Goal: Task Accomplishment & Management: Complete application form

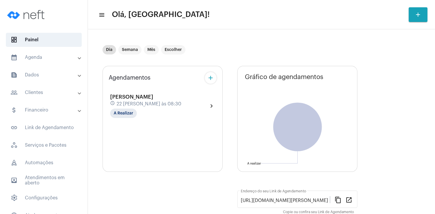
click at [64, 93] on mat-panel-title "people_outline Clientes" at bounding box center [45, 92] width 68 height 7
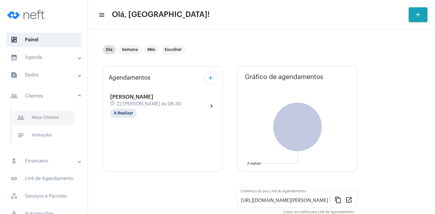
click at [65, 118] on span "people_outline Meus Clientes" at bounding box center [44, 118] width 62 height 14
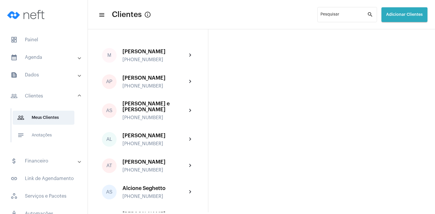
click at [396, 16] on span "Adicionar Clientes" at bounding box center [404, 15] width 37 height 4
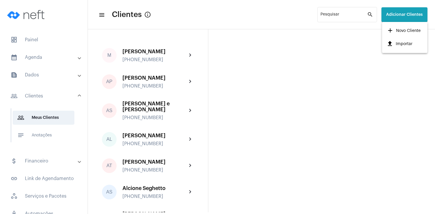
click at [405, 30] on span "add Novo Cliente" at bounding box center [404, 31] width 34 height 11
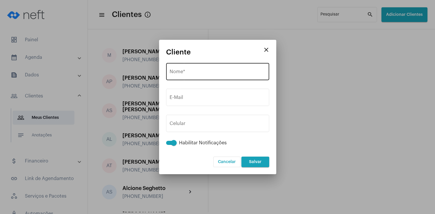
click at [232, 78] on div "Nome *" at bounding box center [218, 71] width 96 height 18
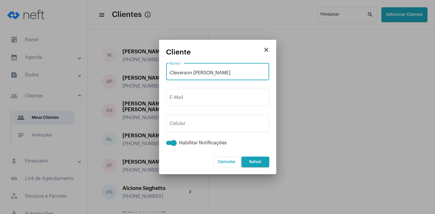
drag, startPoint x: 223, startPoint y: 72, endPoint x: 169, endPoint y: 76, distance: 54.1
click at [170, 76] on input "Cleverson [PERSON_NAME]" at bounding box center [218, 72] width 96 height 5
type input "Cleverson [PERSON_NAME]"
click at [171, 73] on input "Cleverson [PERSON_NAME]" at bounding box center [218, 72] width 96 height 5
drag, startPoint x: 168, startPoint y: 73, endPoint x: 207, endPoint y: 72, distance: 38.7
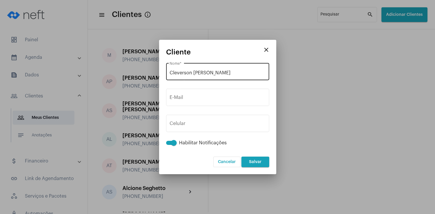
click at [207, 72] on div "Cleverson [PERSON_NAME] *" at bounding box center [217, 71] width 103 height 18
drag, startPoint x: 216, startPoint y: 73, endPoint x: 153, endPoint y: 69, distance: 63.1
click at [170, 70] on input "Cleverson [PERSON_NAME]" at bounding box center [218, 72] width 96 height 5
click at [266, 50] on mat-icon "close" at bounding box center [266, 49] width 7 height 7
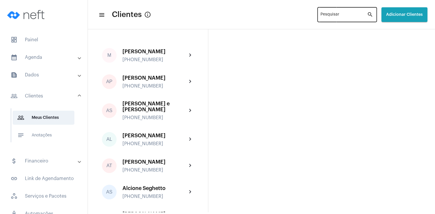
click at [321, 16] on input "Pesquisar" at bounding box center [344, 15] width 47 height 5
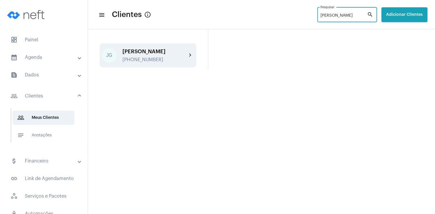
type input "[PERSON_NAME]"
click at [147, 61] on div "[PHONE_NUMBER]" at bounding box center [155, 59] width 64 height 5
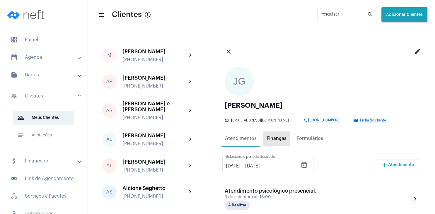
click at [278, 139] on div "Finanças" at bounding box center [277, 138] width 20 height 5
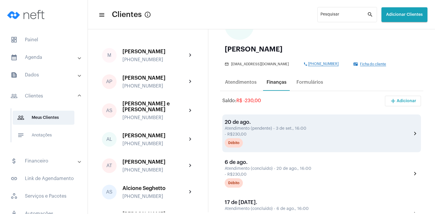
scroll to position [84, 0]
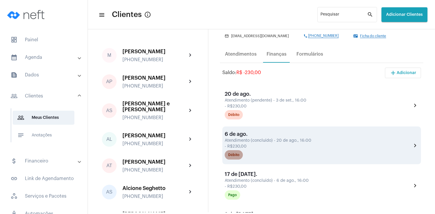
click at [238, 156] on div "Débito" at bounding box center [233, 155] width 11 height 4
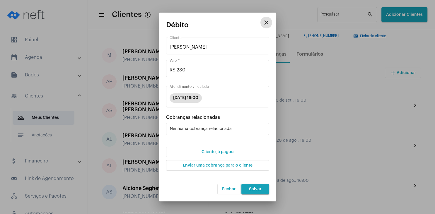
click at [216, 152] on span "Cliente já pagou" at bounding box center [218, 152] width 32 height 4
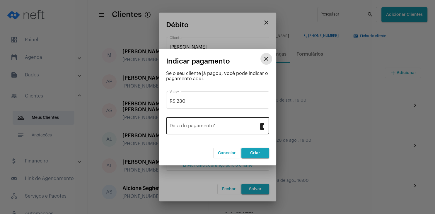
click at [210, 125] on input "Data do pagamento *" at bounding box center [214, 127] width 89 height 5
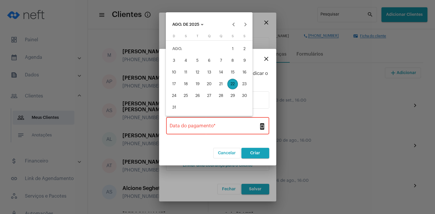
click at [225, 86] on div "21" at bounding box center [221, 84] width 11 height 11
type input "[DATE]"
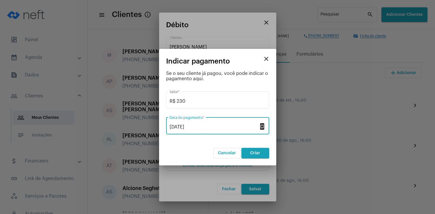
click at [255, 154] on span "Criar" at bounding box center [255, 153] width 10 height 4
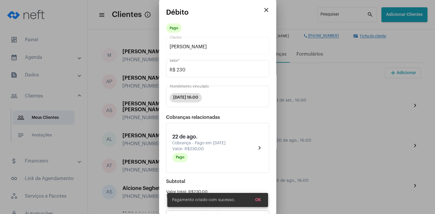
click at [256, 201] on span "OK" at bounding box center [258, 200] width 6 height 4
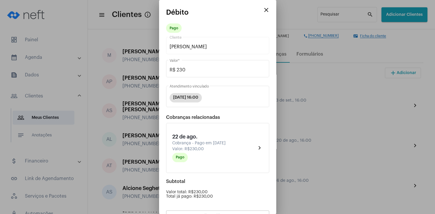
scroll to position [51, 0]
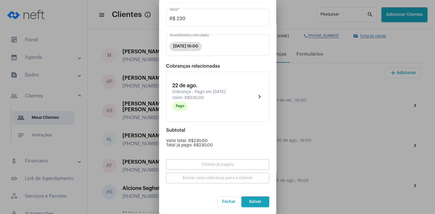
click at [257, 202] on span "Salvar" at bounding box center [255, 202] width 13 height 4
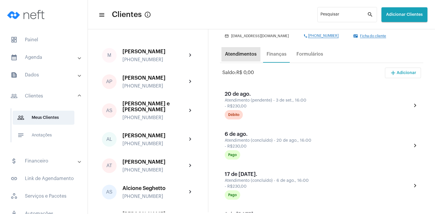
click at [243, 54] on div "Atendimentos" at bounding box center [241, 54] width 32 height 5
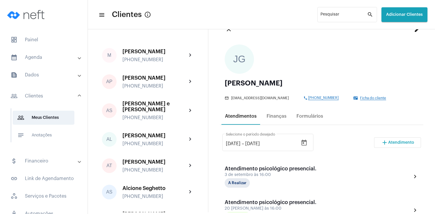
scroll to position [56, 0]
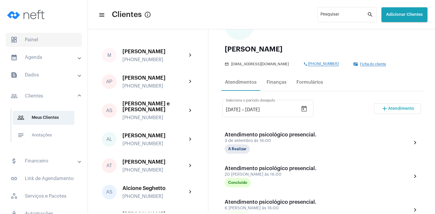
click at [51, 39] on span "dashboard Painel" at bounding box center [44, 40] width 76 height 14
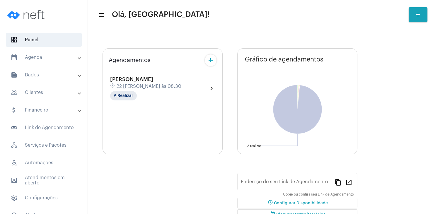
type input "[URL][DOMAIN_NAME][PERSON_NAME]"
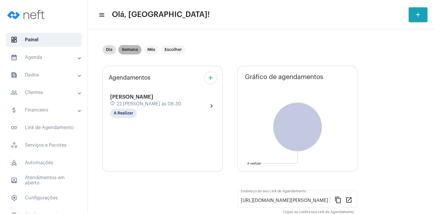
click at [133, 51] on mat-chip "Semana" at bounding box center [129, 49] width 23 height 9
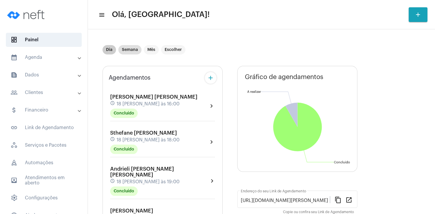
click at [178, 45] on div "Dia Semana Mês Escolher" at bounding box center [143, 50] width 85 height 12
click at [178, 47] on mat-chip "Escolher" at bounding box center [173, 49] width 24 height 9
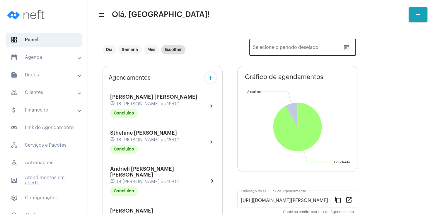
click at [348, 50] on icon "Open calendar" at bounding box center [346, 47] width 7 height 7
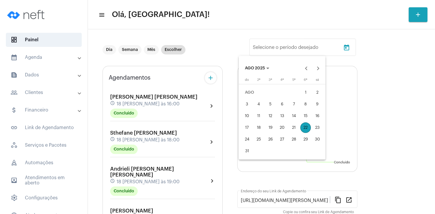
click at [248, 139] on div "24" at bounding box center [247, 139] width 11 height 11
type input "[DATE]"
click at [322, 141] on div "30" at bounding box center [317, 139] width 11 height 11
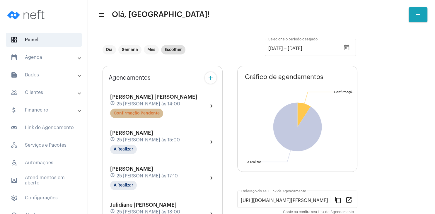
click at [159, 115] on mat-chip "Confirmação Pendente" at bounding box center [136, 113] width 53 height 9
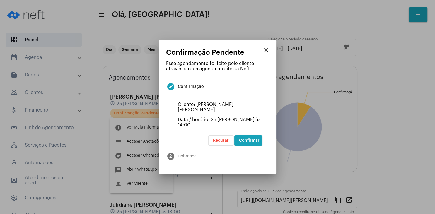
click at [253, 139] on span "Confirmar" at bounding box center [249, 141] width 21 height 4
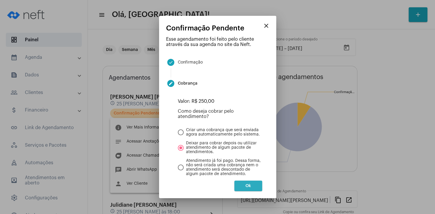
click at [250, 187] on span "Ok" at bounding box center [249, 186] width 6 height 4
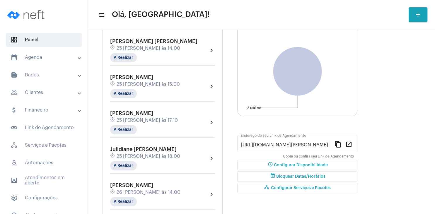
scroll to position [56, 0]
click at [34, 87] on mat-expansion-panel-header "people_outline Clientes" at bounding box center [46, 93] width 84 height 14
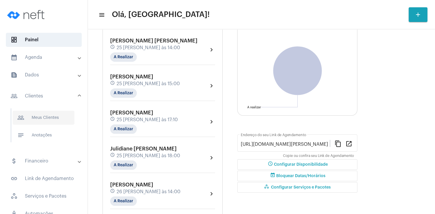
click at [40, 115] on span "people_outline Meus Clientes" at bounding box center [44, 118] width 62 height 14
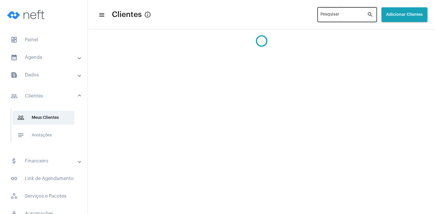
click at [325, 19] on div "Pesquisar" at bounding box center [344, 14] width 47 height 16
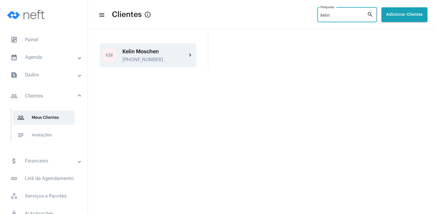
type input "kelin"
click at [146, 56] on div "[PERSON_NAME] [PHONE_NUMBER]" at bounding box center [155, 56] width 64 height 14
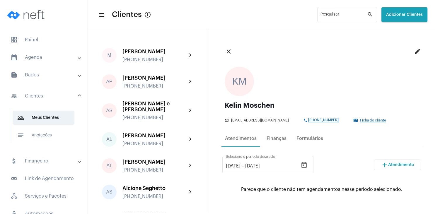
click at [392, 165] on span "Atendimento" at bounding box center [401, 165] width 26 height 4
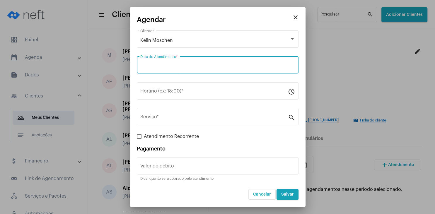
click at [182, 66] on input "Data do Atendimento *" at bounding box center [217, 66] width 155 height 5
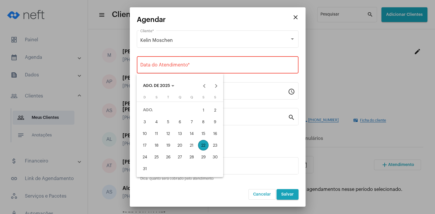
click at [154, 157] on div "25" at bounding box center [156, 157] width 11 height 11
type input "[DATE]"
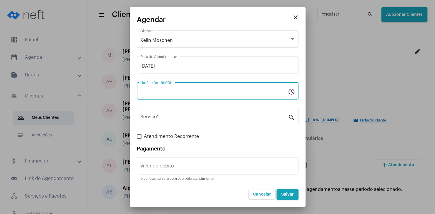
click at [153, 93] on input "Horário (ex: 18:00) *" at bounding box center [214, 92] width 148 height 5
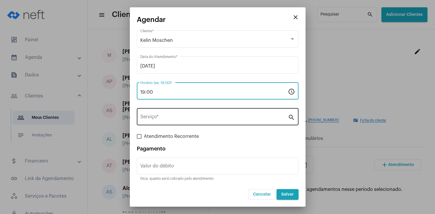
type input "19:00"
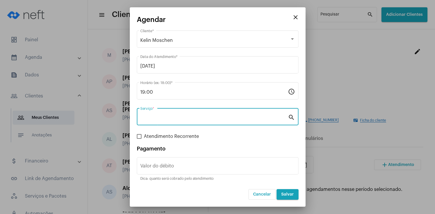
click at [153, 119] on input "Serviço *" at bounding box center [214, 117] width 148 height 5
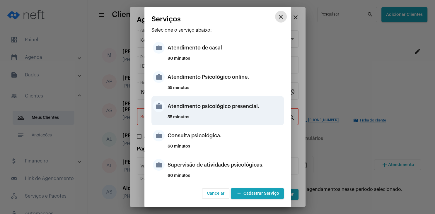
click at [242, 116] on div "55 minutos" at bounding box center [225, 119] width 115 height 9
type input "Atendimento psicológico presencial."
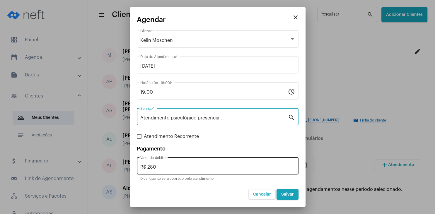
click at [188, 164] on div "R$ 280 Valor do débito" at bounding box center [217, 165] width 155 height 18
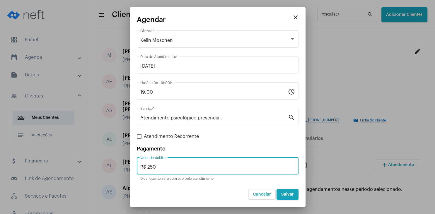
type input "R$ 250"
click at [292, 198] on button "Salvar" at bounding box center [288, 194] width 22 height 11
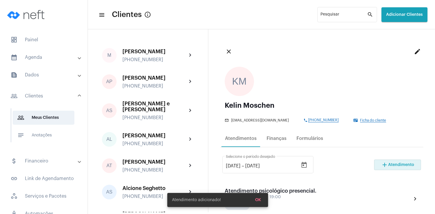
click at [258, 200] on span "OK" at bounding box center [258, 200] width 6 height 4
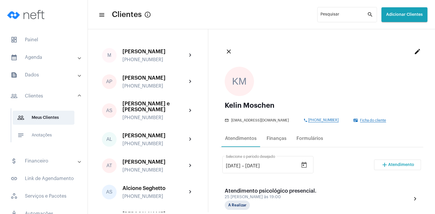
scroll to position [28, 0]
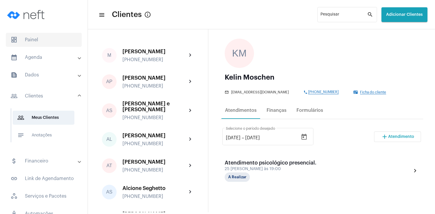
click at [35, 40] on span "dashboard Painel" at bounding box center [44, 40] width 76 height 14
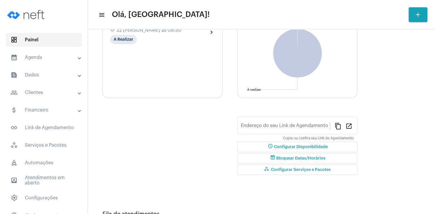
type input "[URL][DOMAIN_NAME][PERSON_NAME]"
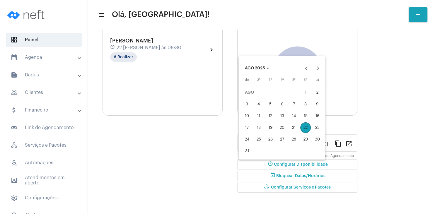
click at [244, 137] on div "24" at bounding box center [247, 139] width 11 height 11
type input "[DATE]"
click at [320, 142] on div "30" at bounding box center [317, 139] width 11 height 11
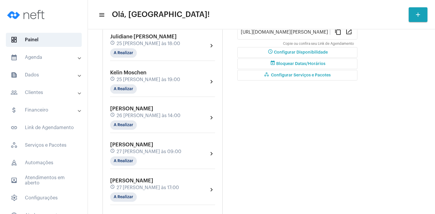
scroll to position [169, 0]
click at [46, 92] on mat-panel-title "people_outline Clientes" at bounding box center [45, 92] width 68 height 7
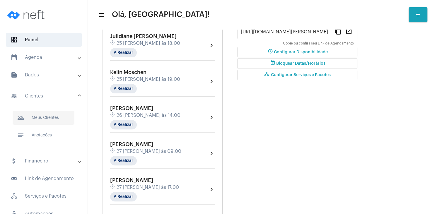
click at [46, 117] on span "people_outline Meus Clientes" at bounding box center [44, 118] width 62 height 14
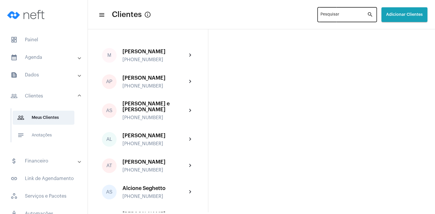
click at [321, 14] on input "Pesquisar" at bounding box center [344, 15] width 47 height 5
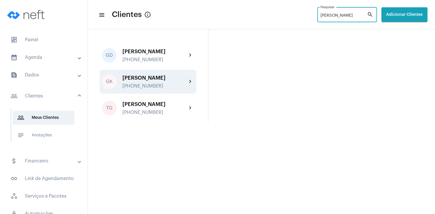
type input "[PERSON_NAME]"
click at [150, 81] on div "[PERSON_NAME]" at bounding box center [155, 78] width 64 height 6
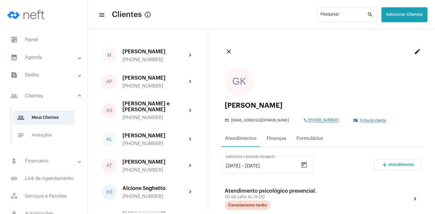
drag, startPoint x: 255, startPoint y: 104, endPoint x: 320, endPoint y: 111, distance: 65.5
click at [320, 111] on div "[PERSON_NAME] mail_outline [EMAIL_ADDRESS][DOMAIN_NAME] phone [PHONE_NUMBER] co…" at bounding box center [322, 112] width 194 height 21
copy div "[PERSON_NAME] [PERSON_NAME]"
click at [402, 19] on button "Adicionar Clientes" at bounding box center [405, 14] width 46 height 15
click at [404, 31] on span "add Novo Cliente" at bounding box center [404, 31] width 34 height 11
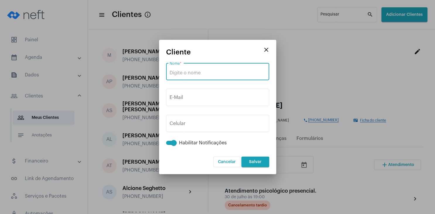
click at [191, 72] on input "Nome *" at bounding box center [218, 72] width 96 height 5
paste input "[PERSON_NAME] [PERSON_NAME]"
drag, startPoint x: 213, startPoint y: 73, endPoint x: 236, endPoint y: 72, distance: 22.9
click at [236, 72] on input "[PERSON_NAME]" at bounding box center [218, 72] width 96 height 5
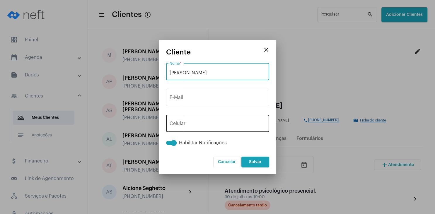
click at [212, 126] on input "tel" at bounding box center [218, 124] width 96 height 5
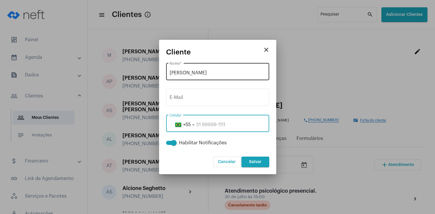
click at [214, 72] on input "[PERSON_NAME]" at bounding box center [218, 72] width 96 height 5
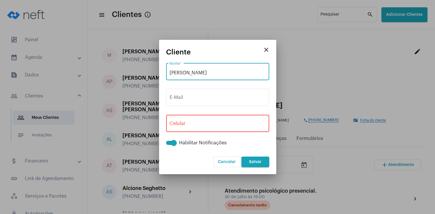
click at [186, 72] on input "[PERSON_NAME]" at bounding box center [218, 72] width 96 height 5
click at [250, 74] on input "[PERSON_NAME] ([PERSON_NAME]" at bounding box center [218, 72] width 96 height 5
type input "[PERSON_NAME] ([PERSON_NAME])?"
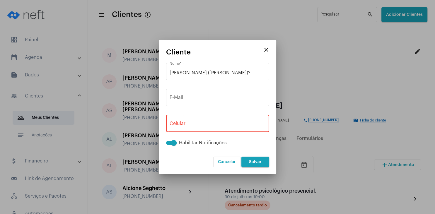
click at [198, 121] on div "+55 Celular" at bounding box center [218, 123] width 96 height 18
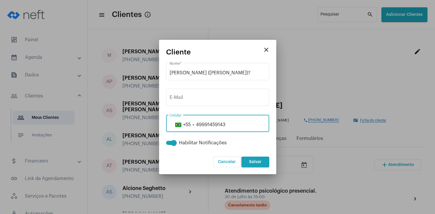
type input "49991459143"
click at [250, 162] on span "Salvar" at bounding box center [255, 162] width 13 height 4
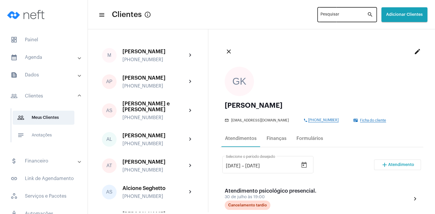
click at [325, 16] on input "Pesquisar" at bounding box center [344, 15] width 47 height 5
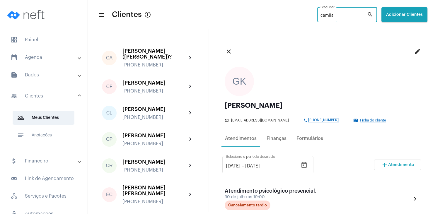
type input "camila"
click at [370, 13] on mat-icon "search" at bounding box center [370, 14] width 7 height 7
click at [36, 39] on span "dashboard Painel" at bounding box center [44, 40] width 76 height 14
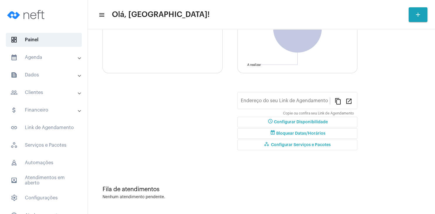
type input "[URL][DOMAIN_NAME][PERSON_NAME]"
click at [40, 93] on mat-panel-title "people_outline Clientes" at bounding box center [45, 92] width 68 height 7
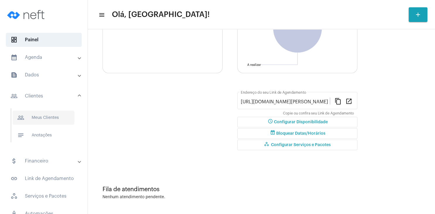
click at [54, 116] on span "people_outline Meus Clientes" at bounding box center [44, 118] width 62 height 14
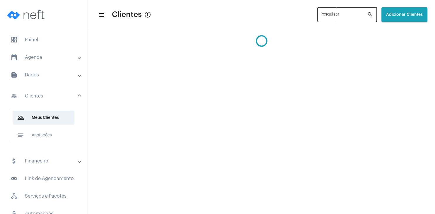
click at [321, 15] on input "Pesquisar" at bounding box center [344, 15] width 47 height 5
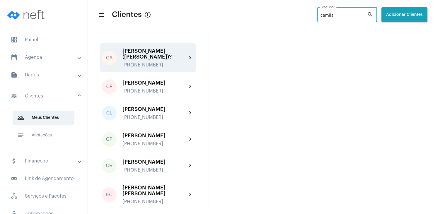
type input "camila"
click at [146, 61] on div "[PERSON_NAME] ([PERSON_NAME])? [PHONE_NUMBER]" at bounding box center [155, 58] width 64 height 20
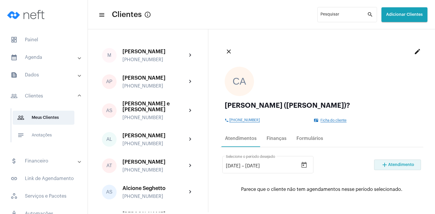
click at [390, 164] on span "Atendimento" at bounding box center [401, 165] width 26 height 4
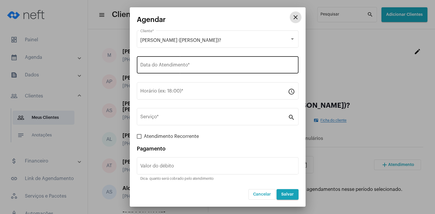
click at [192, 68] on input "Data do Atendimento *" at bounding box center [217, 66] width 155 height 5
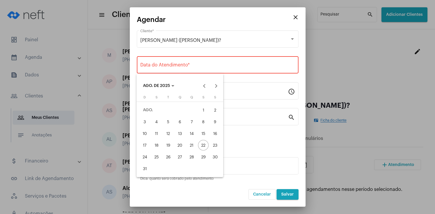
click at [171, 158] on div "26" at bounding box center [168, 157] width 11 height 11
type input "[DATE]"
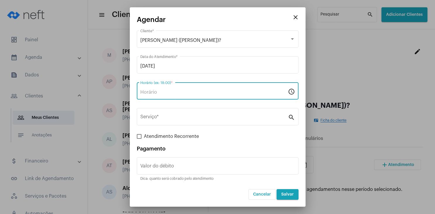
click at [164, 95] on input "Horário (ex: 18:00) *" at bounding box center [214, 92] width 148 height 5
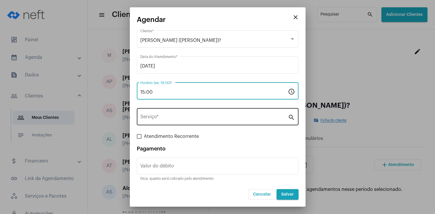
type input "15:00"
click at [165, 119] on input "Serviço *" at bounding box center [214, 117] width 148 height 5
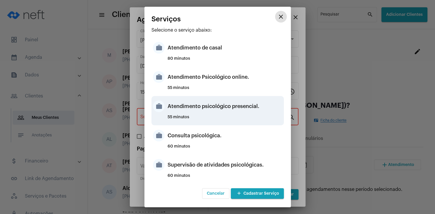
click at [237, 112] on div "Atendimento psicológico presencial." at bounding box center [225, 107] width 115 height 18
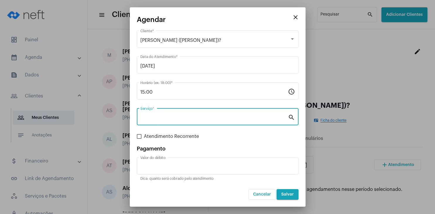
type input "Atendimento psicológico presencial."
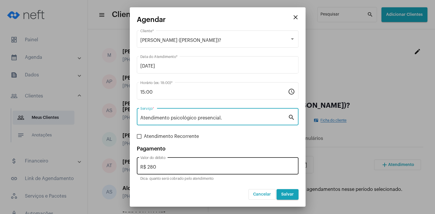
click at [171, 170] on div "R$ 280 Valor do débito" at bounding box center [217, 165] width 155 height 18
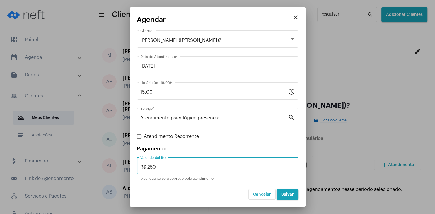
type input "R$ 250"
click at [287, 197] on button "Salvar" at bounding box center [288, 194] width 22 height 11
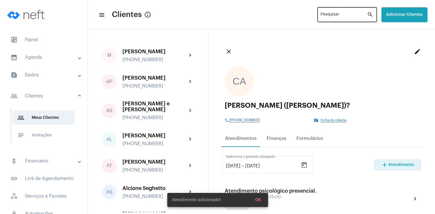
click at [323, 16] on input "Pesquisar" at bounding box center [344, 15] width 47 height 5
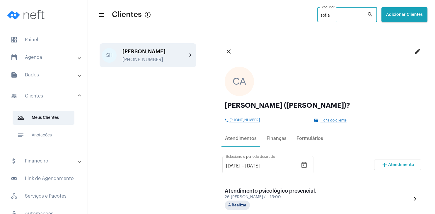
type input "sofia"
click at [152, 54] on div "[PERSON_NAME]" at bounding box center [155, 52] width 64 height 6
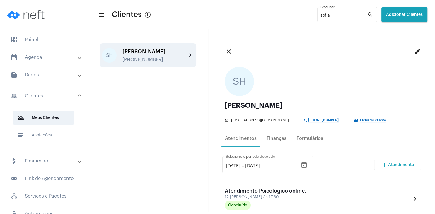
click at [390, 164] on span "Atendimento" at bounding box center [401, 165] width 26 height 4
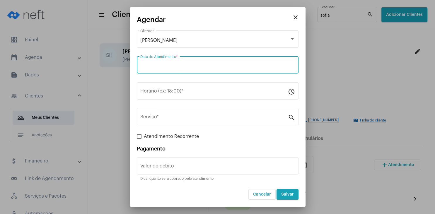
click at [169, 67] on input "Data do Atendimento *" at bounding box center [217, 66] width 155 height 5
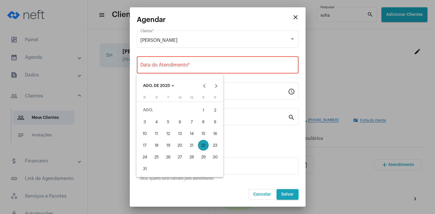
click at [169, 156] on div "26" at bounding box center [168, 157] width 11 height 11
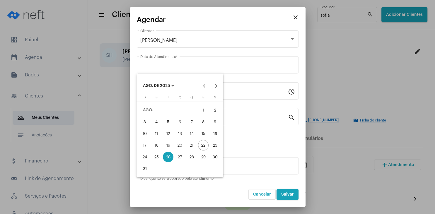
type input "[DATE]"
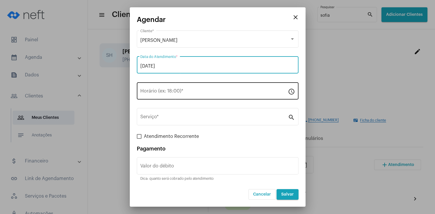
click at [162, 92] on input "Horário (ex: 18:00) *" at bounding box center [214, 92] width 148 height 5
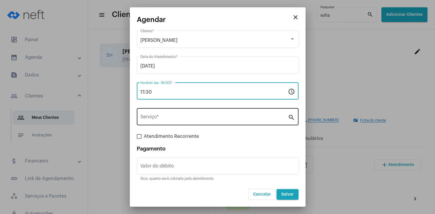
type input "17:30"
click at [164, 116] on input "Serviço *" at bounding box center [214, 117] width 148 height 5
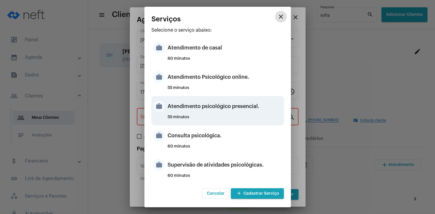
click at [221, 108] on div "Atendimento psicológico presencial." at bounding box center [225, 107] width 115 height 18
type input "Atendimento psicológico presencial."
type input "R$ 230"
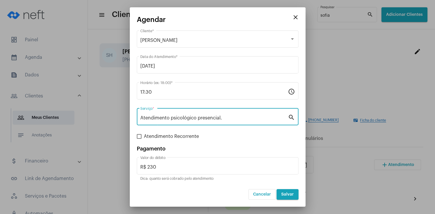
click at [221, 116] on input "Atendimento psicológico presencial." at bounding box center [214, 117] width 148 height 5
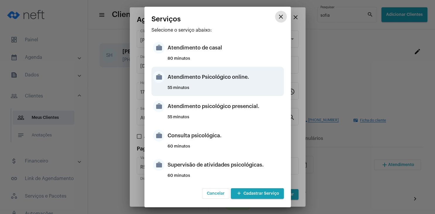
click at [234, 80] on div "Atendimento Psicológico online." at bounding box center [225, 77] width 115 height 18
type input "Atendimento Psicológico online."
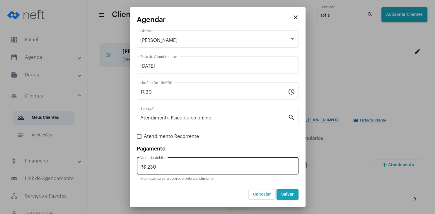
click at [167, 170] on div "R$ 230 Valor do débito" at bounding box center [217, 165] width 155 height 18
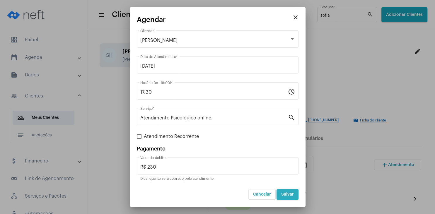
click at [288, 196] on span "Salvar" at bounding box center [287, 195] width 13 height 4
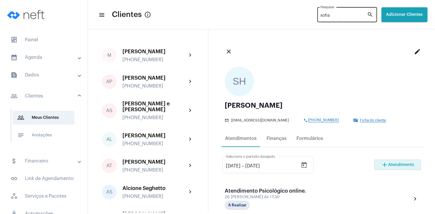
click at [321, 16] on input "sofia" at bounding box center [344, 15] width 47 height 5
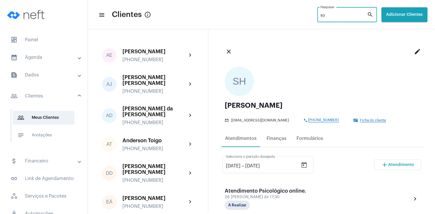
type input "s"
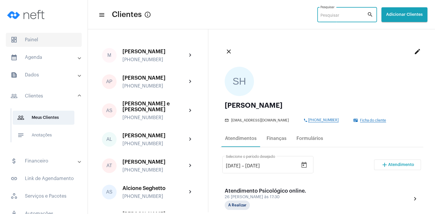
click at [38, 43] on span "dashboard Painel" at bounding box center [44, 40] width 76 height 14
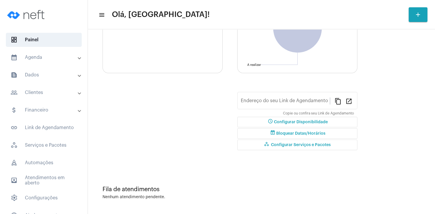
type input "[URL][DOMAIN_NAME][PERSON_NAME]"
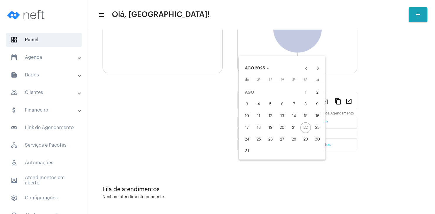
click at [247, 141] on div "24" at bounding box center [247, 139] width 11 height 11
type input "[DATE]"
click at [322, 142] on div "30" at bounding box center [317, 139] width 11 height 11
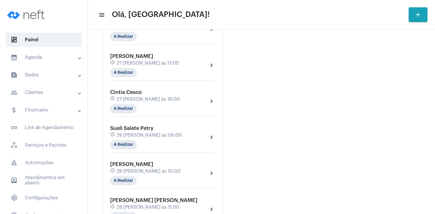
scroll to position [366, 0]
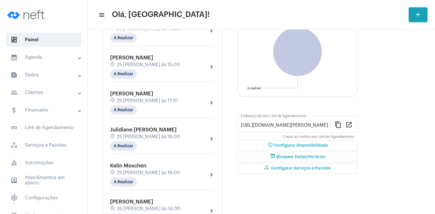
scroll to position [0, 0]
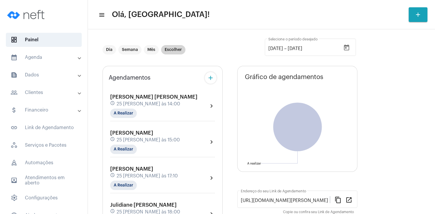
click at [174, 49] on mat-chip "Escolher" at bounding box center [173, 49] width 24 height 9
click at [348, 45] on icon "Open calendar" at bounding box center [346, 48] width 5 height 6
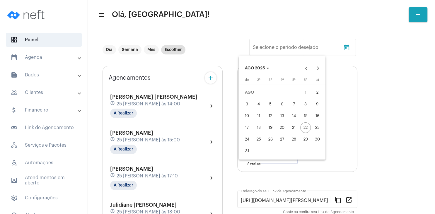
click at [249, 142] on div "24" at bounding box center [247, 139] width 11 height 11
type input "[DATE]"
click at [248, 153] on div "31" at bounding box center [247, 151] width 11 height 11
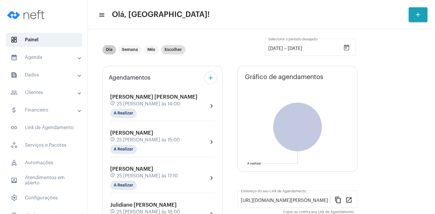
click at [110, 52] on mat-chip "Dia" at bounding box center [109, 49] width 13 height 9
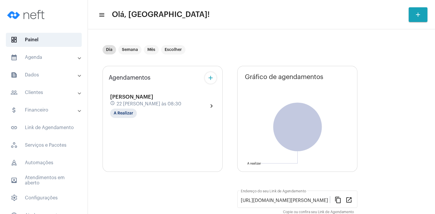
click at [39, 95] on mat-panel-title "people_outline Clientes" at bounding box center [45, 92] width 68 height 7
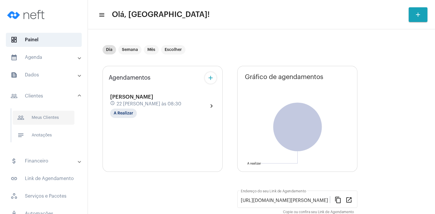
click at [42, 120] on span "people_outline Meus Clientes" at bounding box center [44, 118] width 62 height 14
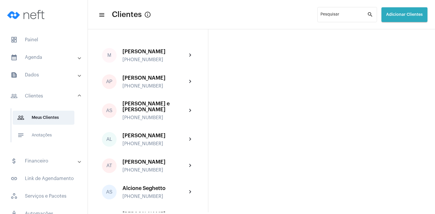
click at [403, 20] on button "Adicionar Clientes" at bounding box center [405, 14] width 46 height 15
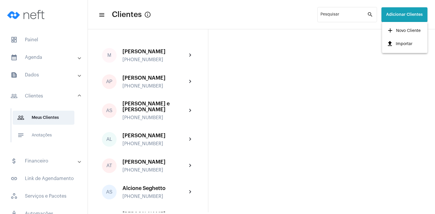
click at [402, 33] on span "add Novo Cliente" at bounding box center [404, 31] width 34 height 11
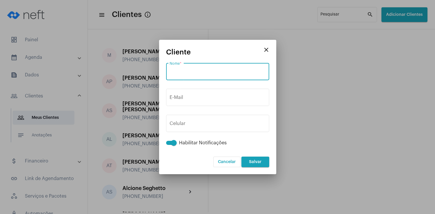
paste input "Cleverson [PERSON_NAME]"
type input "Cleverson [PERSON_NAME]"
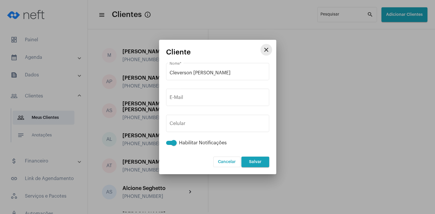
click at [266, 49] on mat-icon "close" at bounding box center [266, 49] width 7 height 7
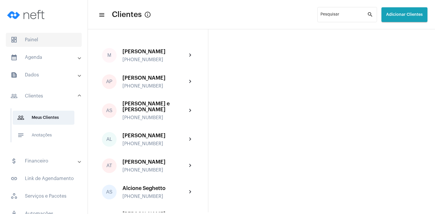
click at [23, 41] on span "dashboard Painel" at bounding box center [44, 40] width 76 height 14
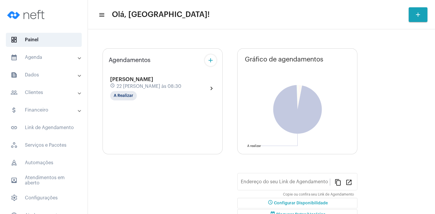
type input "[URL][DOMAIN_NAME][PERSON_NAME]"
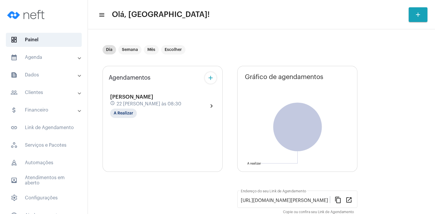
click at [132, 99] on span "[PERSON_NAME]" at bounding box center [131, 96] width 43 height 5
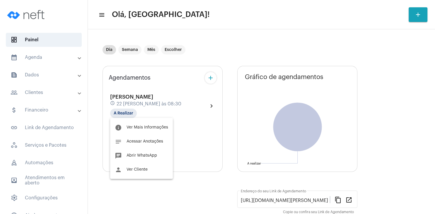
click at [149, 171] on button "person Ver Cliente" at bounding box center [141, 170] width 63 height 14
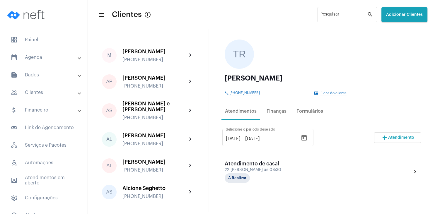
scroll to position [28, 0]
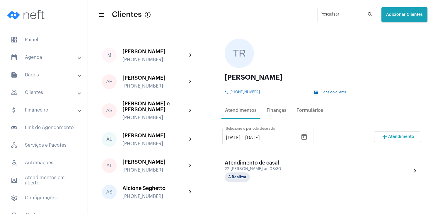
click at [331, 96] on div "TR [PERSON_NAME] phone [PHONE_NUMBER] contact_mail Ficha do cliente" at bounding box center [321, 66] width 203 height 65
click at [332, 92] on span "Ficha do cliente" at bounding box center [334, 93] width 26 height 4
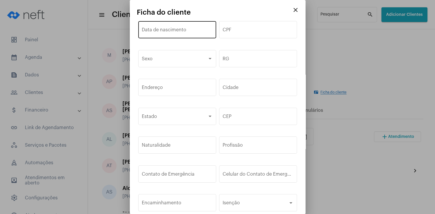
click at [159, 34] on div "Data de nascimento" at bounding box center [177, 29] width 71 height 18
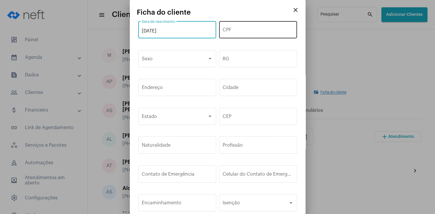
type input "[DATE]"
click at [239, 37] on div "CPF" at bounding box center [258, 29] width 71 height 18
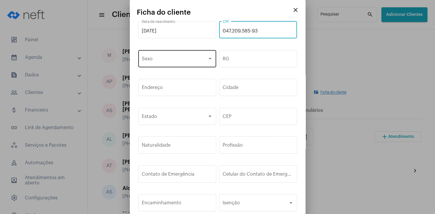
click at [169, 56] on div "Sexo" at bounding box center [177, 58] width 71 height 18
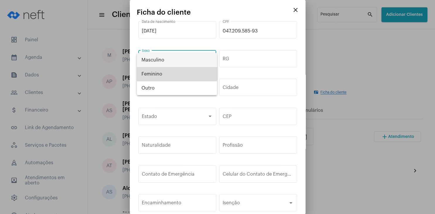
click at [170, 71] on span "Feminino" at bounding box center [177, 74] width 71 height 14
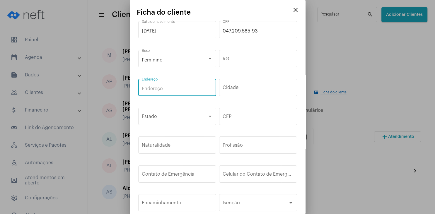
click at [176, 90] on input "Endereço" at bounding box center [177, 88] width 71 height 5
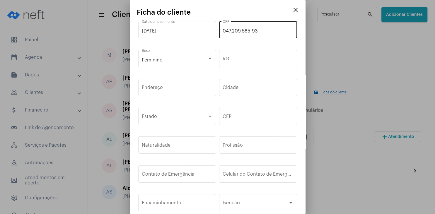
click at [268, 34] on div "047.209.585-93 CPF" at bounding box center [258, 29] width 71 height 18
click at [239, 30] on input "047.209.585-33" at bounding box center [258, 30] width 71 height 5
click at [257, 30] on input "047.295.853-3" at bounding box center [258, 30] width 71 height 5
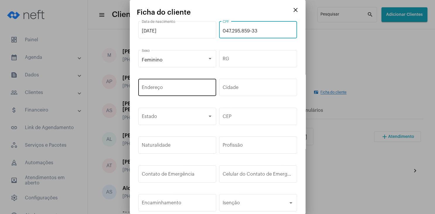
type input "047.295.859-33"
click at [186, 91] on input "Endereço" at bounding box center [177, 88] width 71 height 5
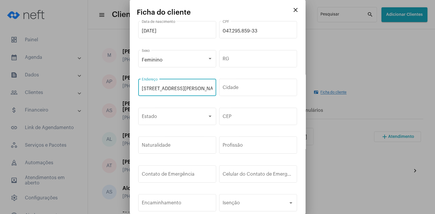
click at [204, 90] on input "[STREET_ADDRESS][PERSON_NAME]" at bounding box center [177, 88] width 71 height 5
type input "[STREET_ADDRESS][PERSON_NAME][PERSON_NAME]"
click at [249, 84] on div "Cidade" at bounding box center [258, 87] width 71 height 18
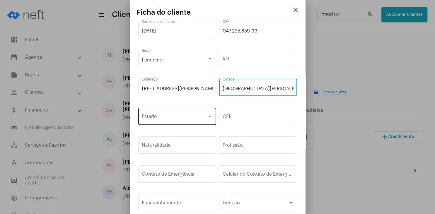
type input "[GEOGRAPHIC_DATA][PERSON_NAME]"
click at [215, 115] on div "Estado" at bounding box center [177, 116] width 78 height 18
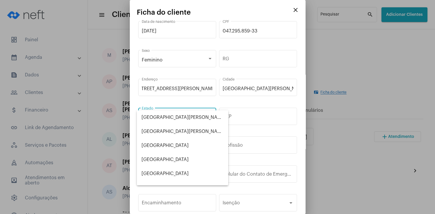
scroll to position [305, 0]
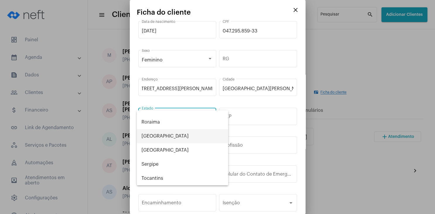
click at [189, 135] on span "[GEOGRAPHIC_DATA]" at bounding box center [183, 136] width 82 height 14
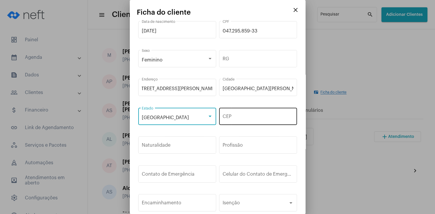
click at [230, 118] on input "CEP" at bounding box center [258, 117] width 71 height 5
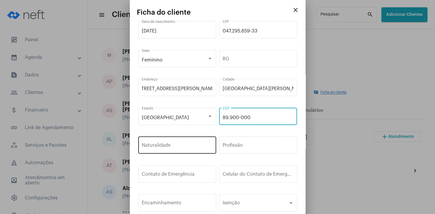
type input "89.900-000"
click at [193, 147] on input "Naturalidade" at bounding box center [177, 146] width 71 height 5
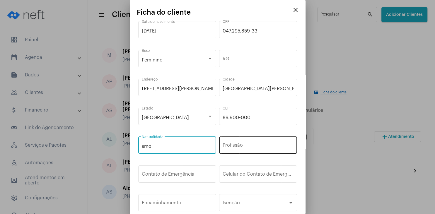
type input "smo"
click at [231, 152] on div "Profissão" at bounding box center [258, 144] width 71 height 18
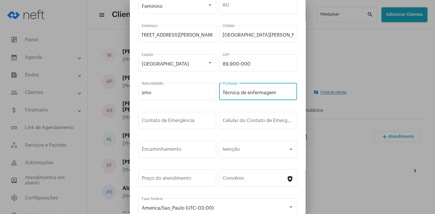
scroll to position [87, 0]
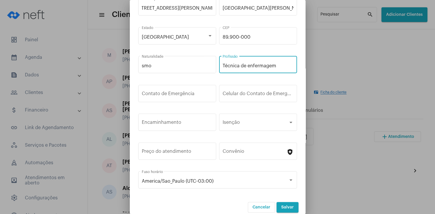
type input "Técnica de enfermagem"
click at [285, 203] on button "Salvar" at bounding box center [288, 207] width 22 height 11
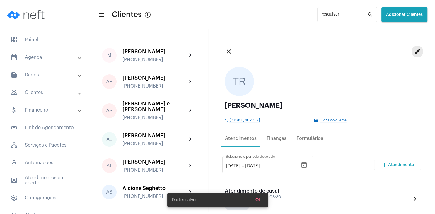
click at [417, 53] on mat-icon "edit" at bounding box center [417, 51] width 7 height 7
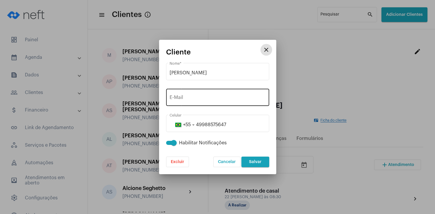
click at [181, 96] on div "E-Mail" at bounding box center [218, 97] width 96 height 18
click at [225, 98] on input "E-Mail" at bounding box center [218, 98] width 96 height 5
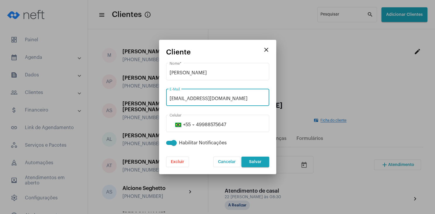
type input "[EMAIL_ADDRESS][DOMAIN_NAME]"
click at [263, 164] on button "Salvar" at bounding box center [256, 162] width 28 height 11
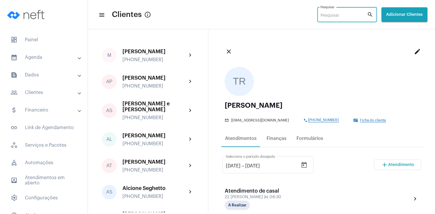
click at [344, 14] on input "Pesquisar" at bounding box center [344, 15] width 47 height 5
click at [391, 17] on button "Adicionar Clientes" at bounding box center [405, 14] width 46 height 15
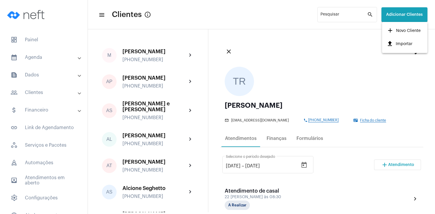
click at [399, 31] on span "add Novo Cliente" at bounding box center [404, 31] width 34 height 11
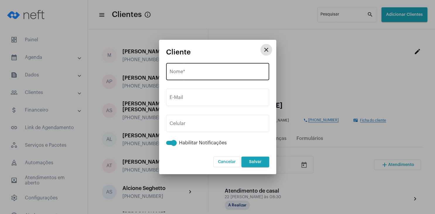
click at [181, 72] on input "Nome *" at bounding box center [218, 72] width 96 height 5
click at [271, 51] on button "close" at bounding box center [267, 50] width 12 height 12
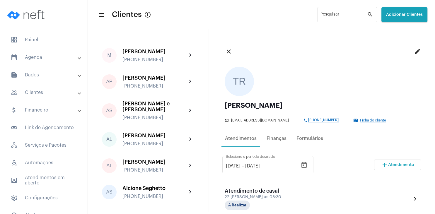
click at [403, 16] on span "Adicionar Clientes" at bounding box center [404, 15] width 37 height 4
click at [402, 30] on span "add Novo Cliente" at bounding box center [404, 31] width 34 height 11
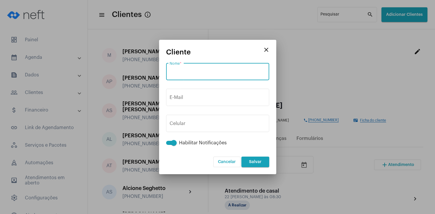
paste input "Cleverson [PERSON_NAME]"
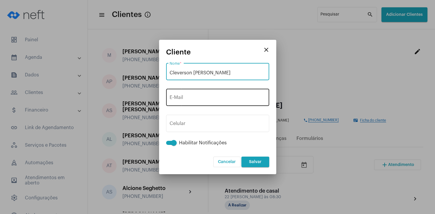
type input "Cleverson [PERSON_NAME]"
click at [217, 97] on input "E-Mail" at bounding box center [218, 98] width 96 height 5
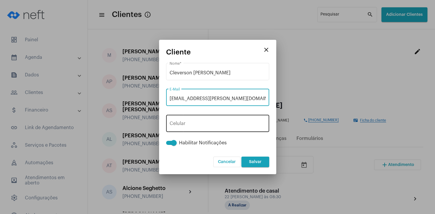
type input "[EMAIL_ADDRESS][PERSON_NAME][DOMAIN_NAME]"
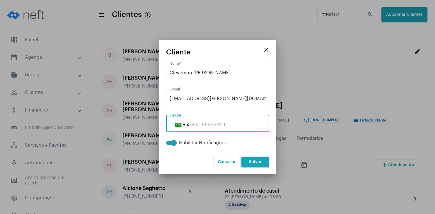
click at [199, 125] on input "tel" at bounding box center [218, 124] width 96 height 5
type input "49988921940"
click at [258, 164] on span "Salvar" at bounding box center [255, 162] width 13 height 4
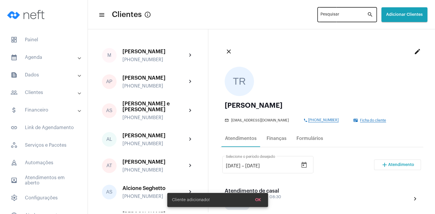
click at [328, 13] on div "Pesquisar" at bounding box center [344, 14] width 47 height 16
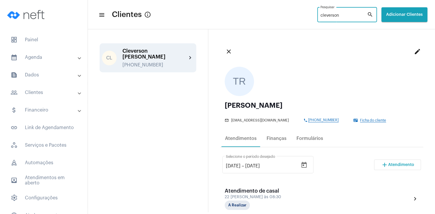
type input "cleverson"
click at [153, 46] on div "[PERSON_NAME] [PERSON_NAME] [PHONE_NUMBER] chevron_right" at bounding box center [148, 57] width 97 height 29
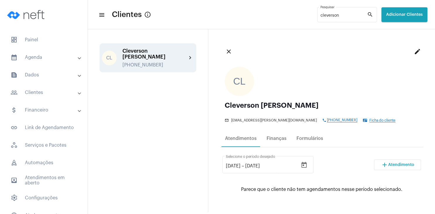
click at [382, 120] on span "Ficha do cliente" at bounding box center [383, 121] width 26 height 4
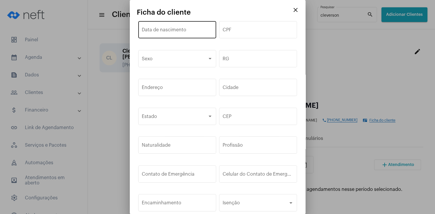
click at [152, 28] on div "Data de nascimento" at bounding box center [177, 29] width 71 height 18
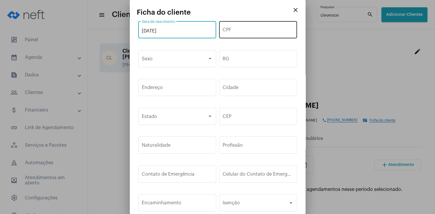
type input "[DATE]"
click at [228, 35] on div "CPF" at bounding box center [258, 29] width 71 height 18
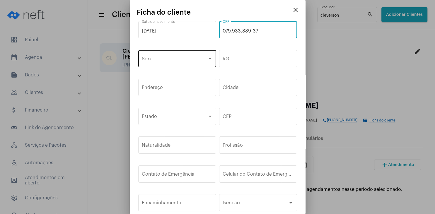
type input "079.933.889-37"
click at [214, 62] on div "Sexo" at bounding box center [177, 58] width 78 height 18
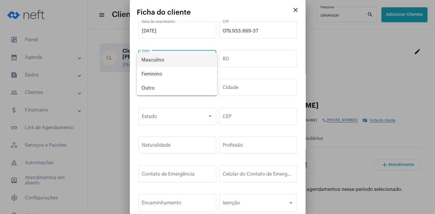
click at [179, 57] on span "Masculino" at bounding box center [177, 60] width 71 height 14
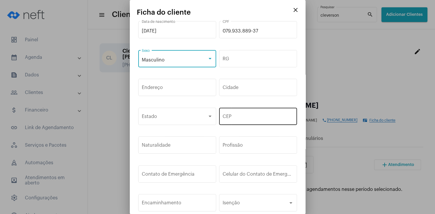
scroll to position [56, 0]
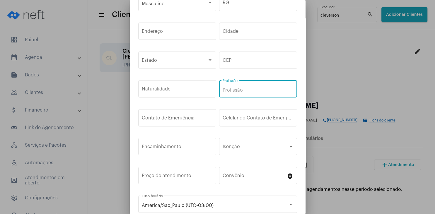
click at [241, 92] on input "Profissão" at bounding box center [258, 90] width 71 height 5
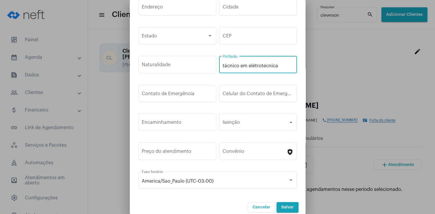
scroll to position [87, 0]
type input "tácnico em elétrotecnica"
click at [292, 205] on span "Salvar" at bounding box center [287, 207] width 13 height 4
